Goal: Transaction & Acquisition: Book appointment/travel/reservation

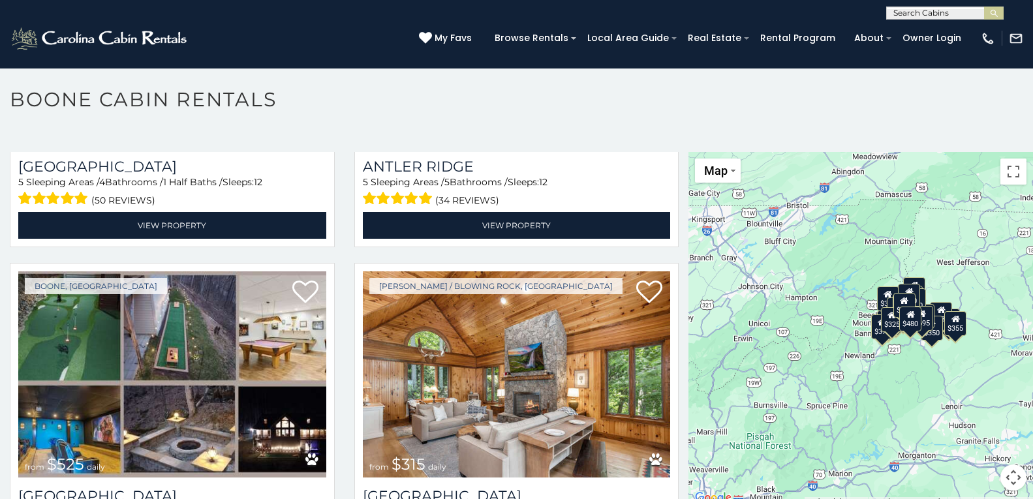
scroll to position [7, 0]
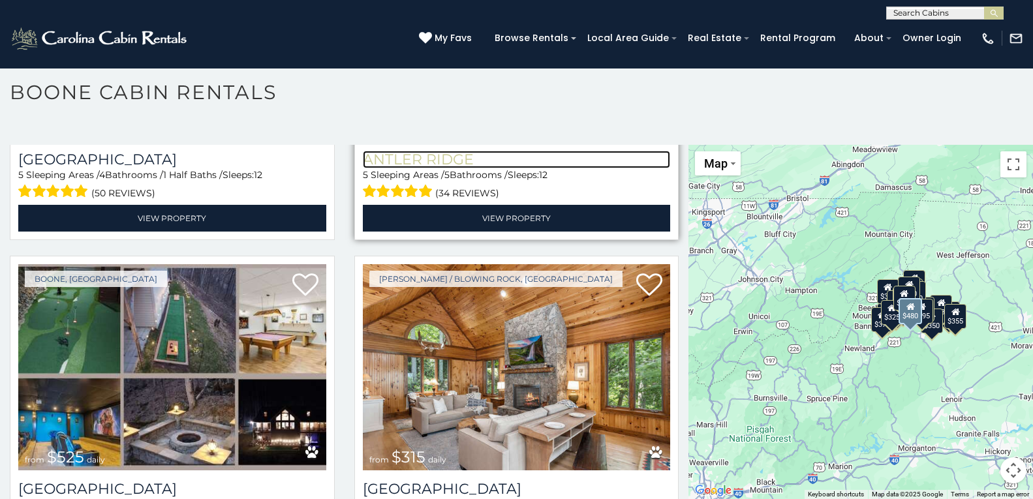
click at [416, 151] on h3 "Antler Ridge" at bounding box center [517, 160] width 308 height 18
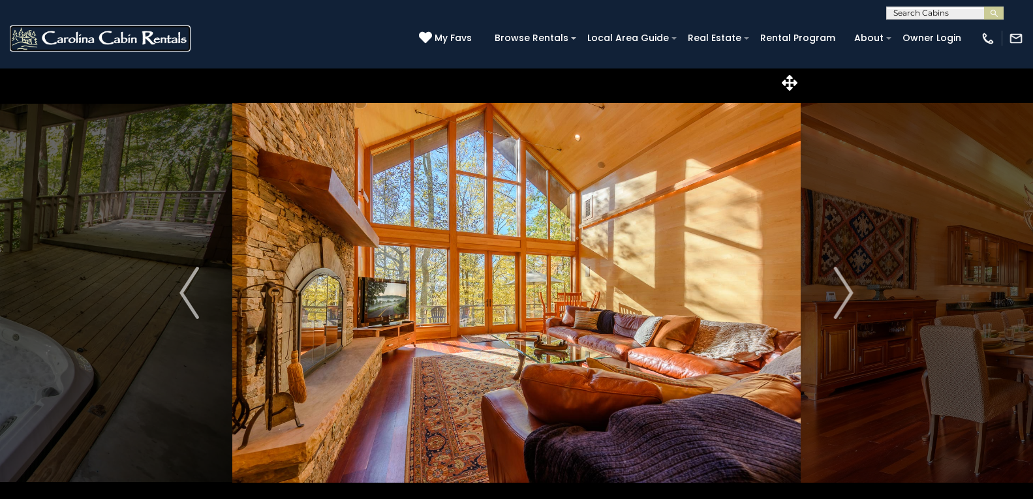
click at [66, 31] on img at bounding box center [100, 38] width 181 height 26
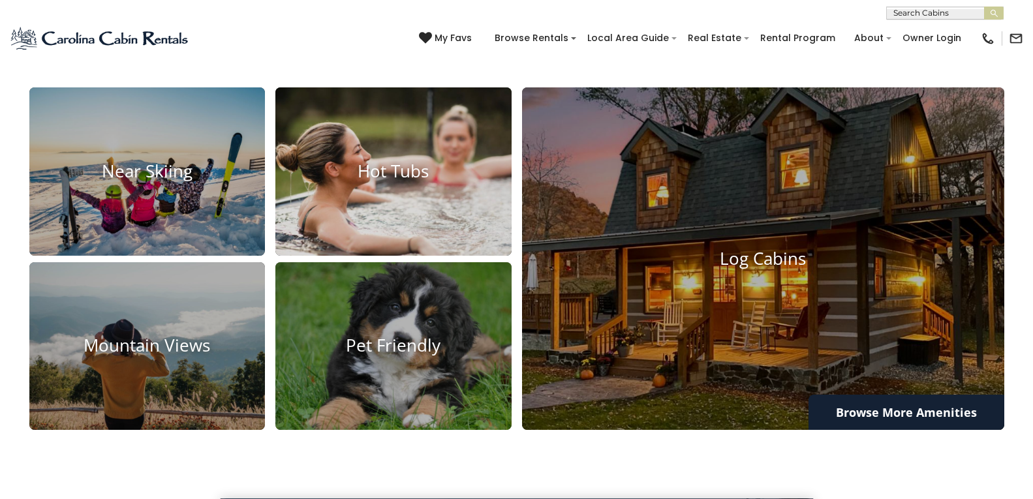
scroll to position [954, 0]
